Goal: Task Accomplishment & Management: Manage account settings

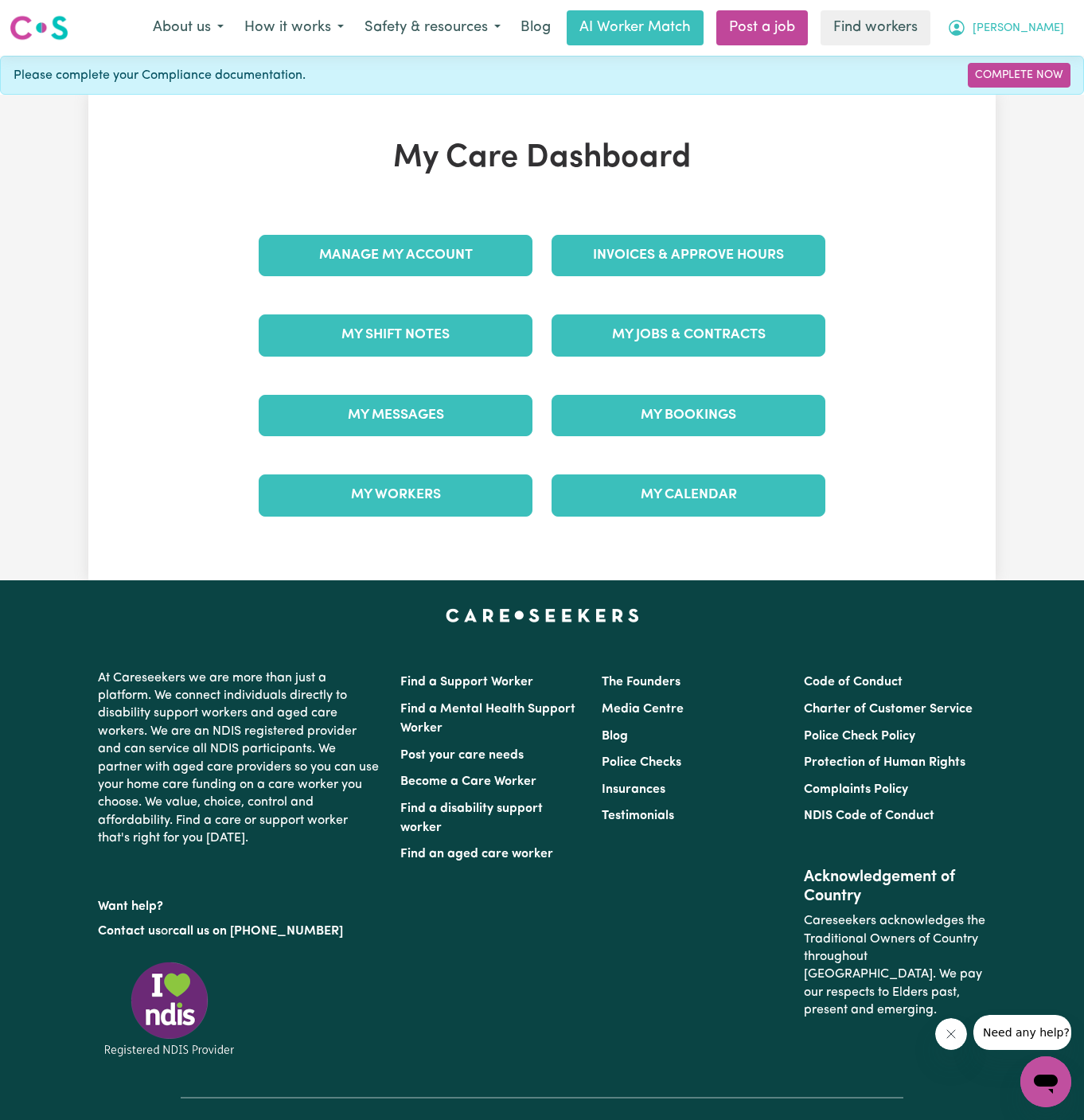
click at [1057, 25] on span "[PERSON_NAME]" at bounding box center [1018, 28] width 91 height 17
click at [1055, 97] on link "Logout" at bounding box center [1011, 91] width 125 height 30
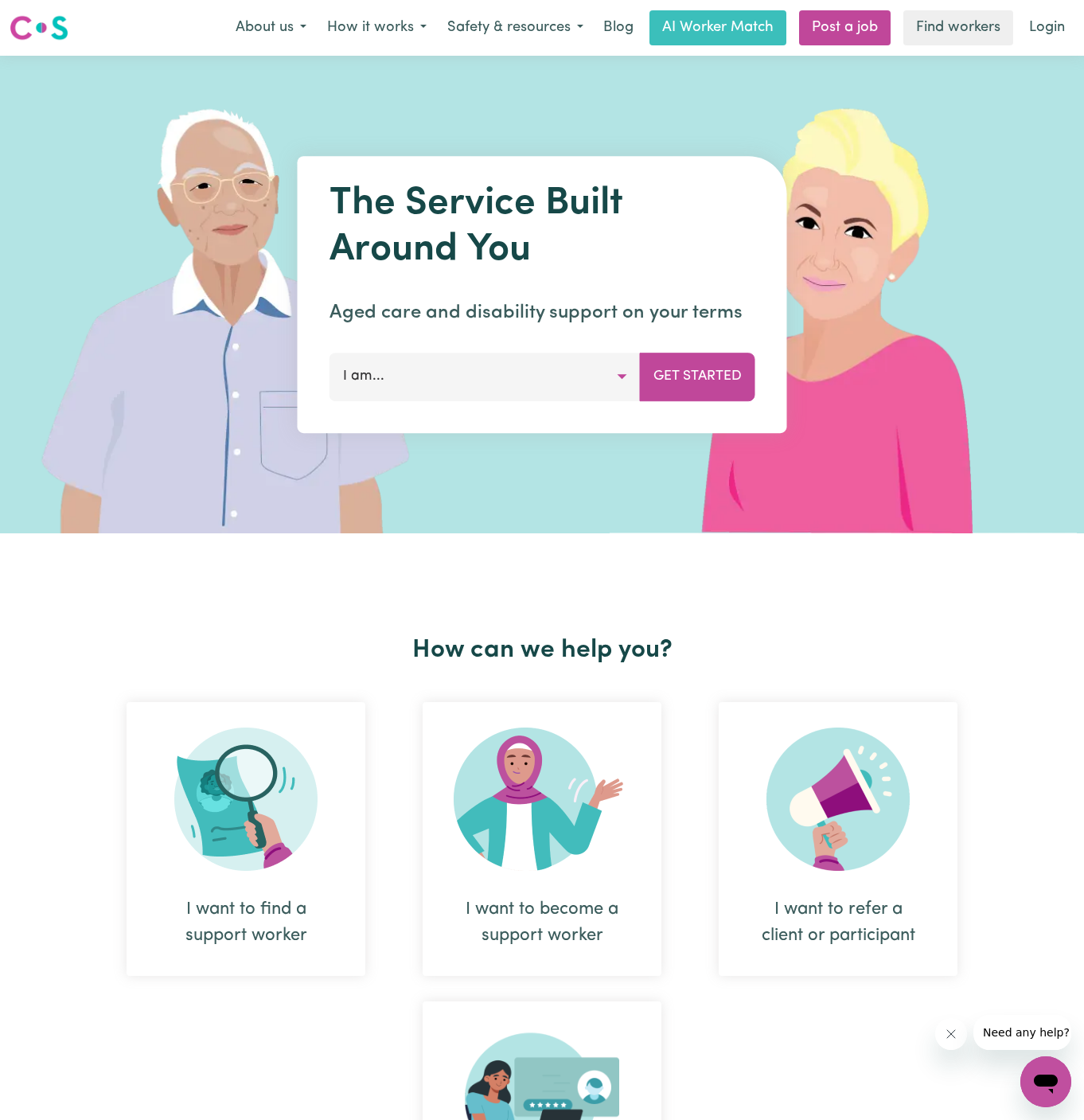
click at [1067, 4] on nav "Menu About us How it works Safety & resources Blog AI Worker Match Post a job F…" at bounding box center [542, 28] width 1084 height 56
click at [1063, 21] on link "Login" at bounding box center [1047, 28] width 55 height 35
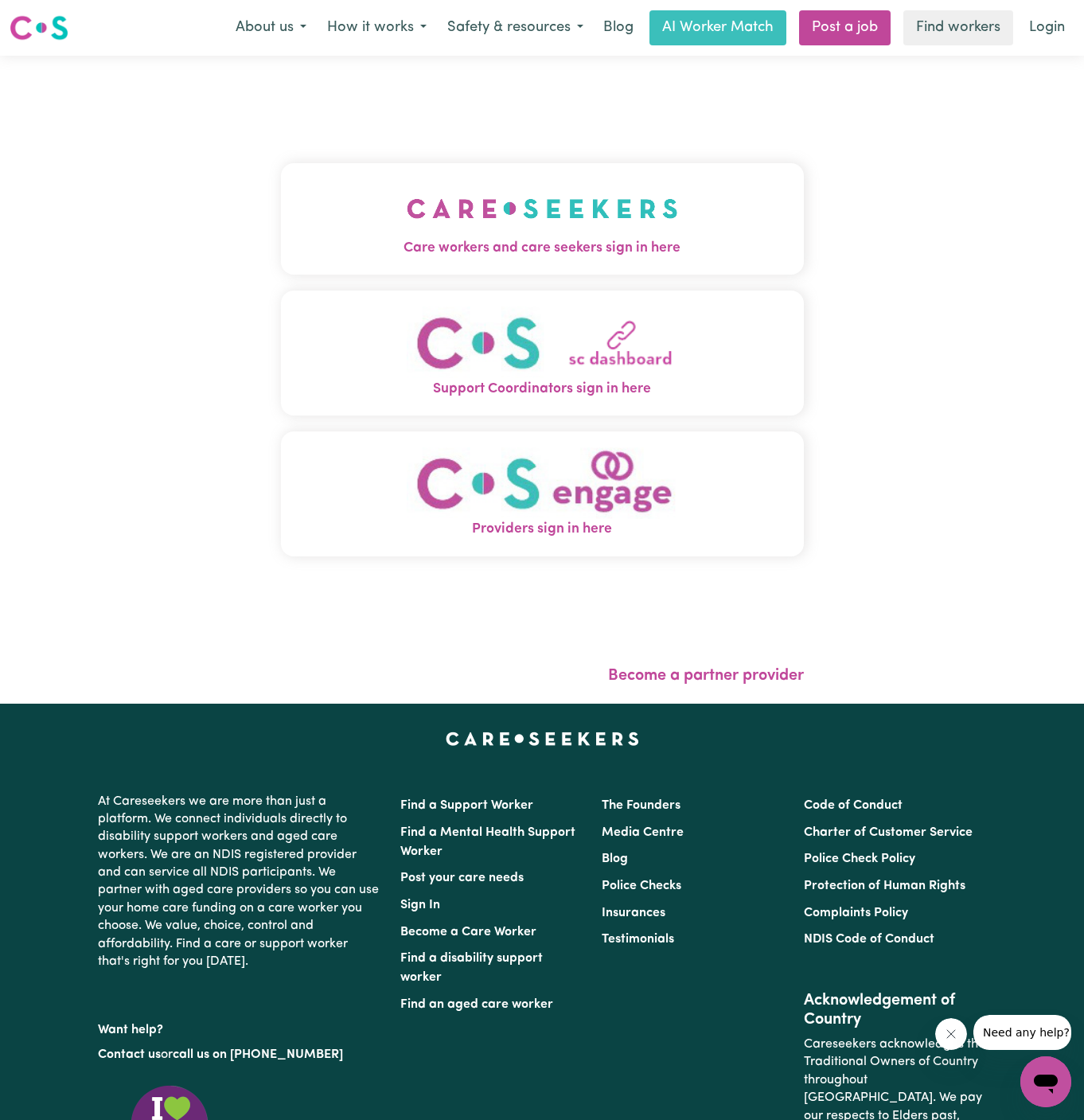
click at [602, 229] on button "Care workers and care seekers sign in here" at bounding box center [542, 218] width 523 height 111
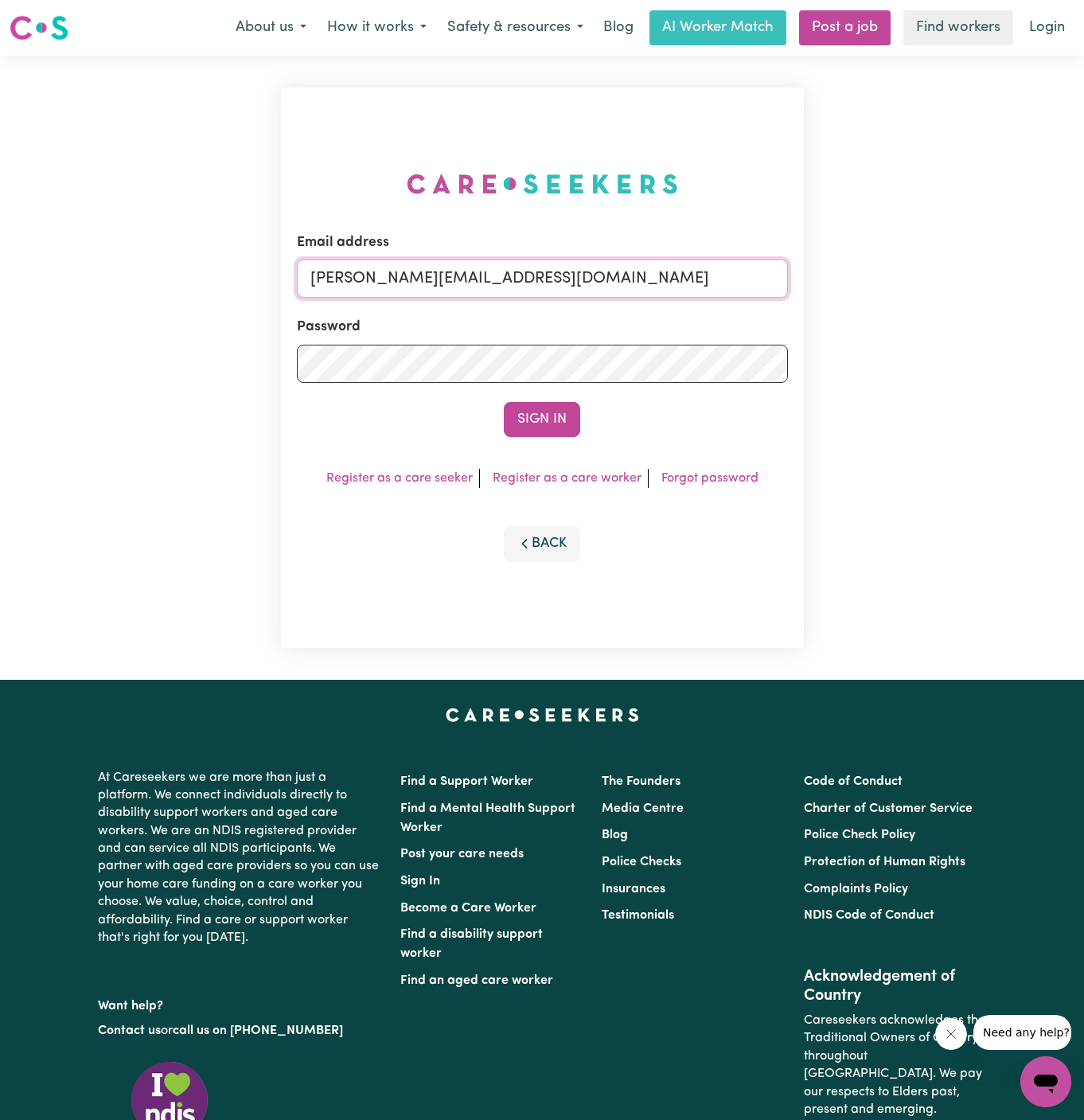
click at [625, 283] on input "[PERSON_NAME][EMAIL_ADDRESS][DOMAIN_NAME]" at bounding box center [542, 278] width 491 height 38
click at [478, 266] on input "[EMAIL_ADDRESS][DOMAIN_NAME]" at bounding box center [542, 278] width 491 height 38
drag, startPoint x: 394, startPoint y: 276, endPoint x: 1095, endPoint y: 288, distance: 701.1
click at [1083, 288] on html "Menu About us How it works Safety & resources Blog AI Worker Match Post a job F…" at bounding box center [542, 682] width 1084 height 1364
type input "[EMAIL_ADDRESS][DOMAIN_NAME]"
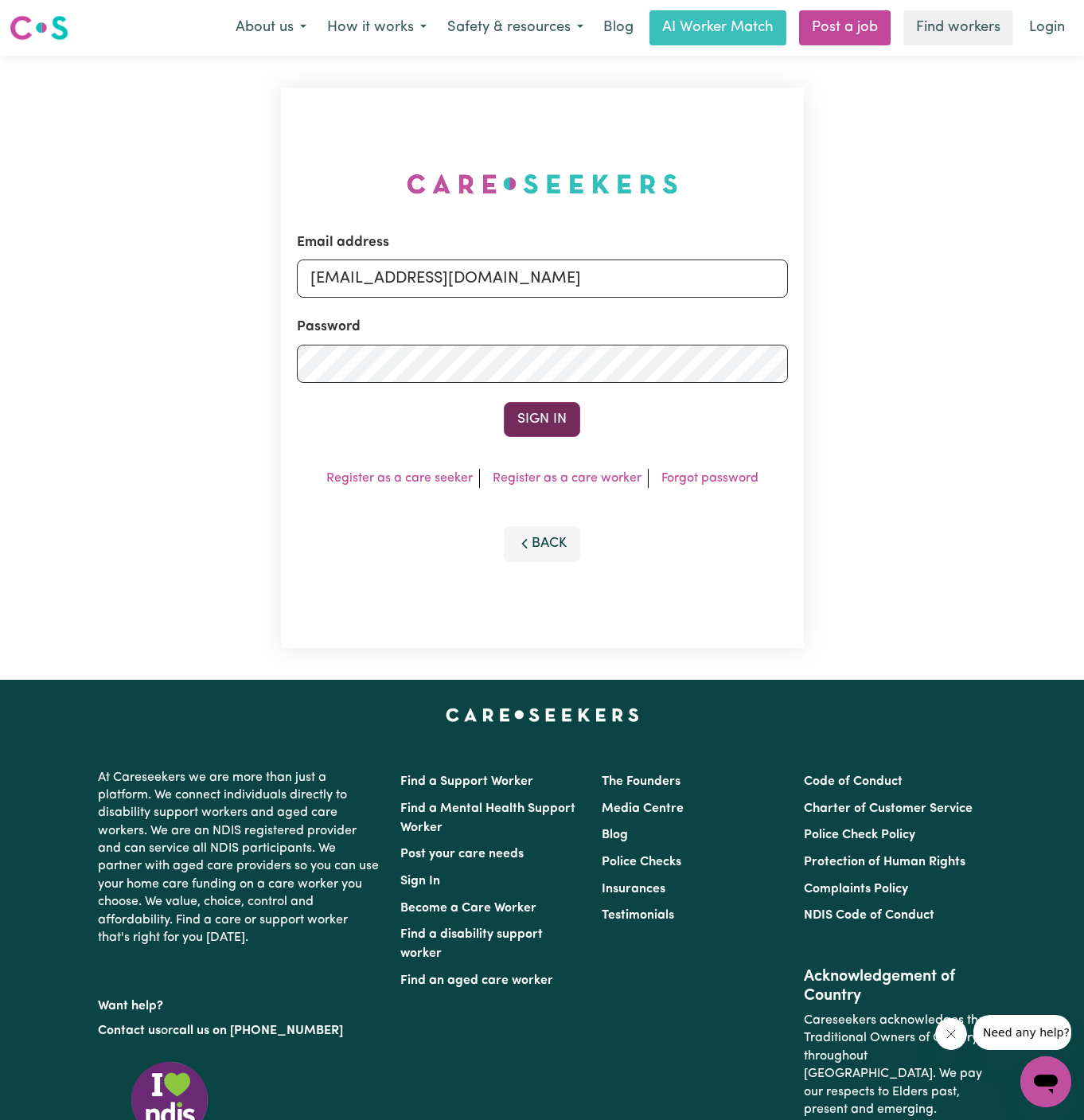
click at [565, 424] on button "Sign In" at bounding box center [542, 419] width 76 height 35
